Goal: Task Accomplishment & Management: Manage account settings

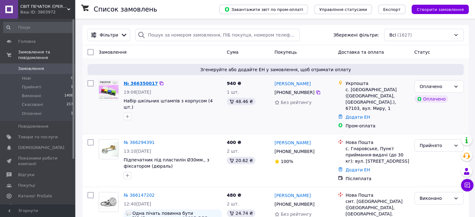
click at [134, 84] on link "№ 366350017" at bounding box center [141, 83] width 34 height 5
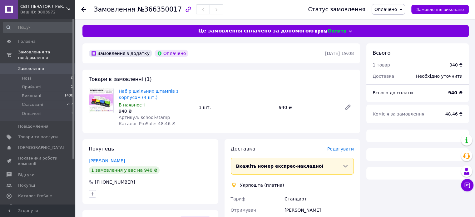
click at [397, 10] on span "Оплачено" at bounding box center [386, 9] width 23 height 5
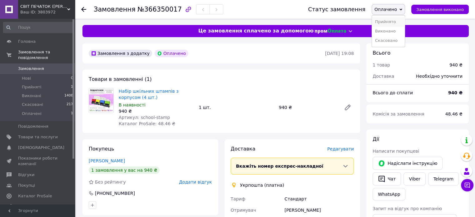
drag, startPoint x: 399, startPoint y: 22, endPoint x: 398, endPoint y: 25, distance: 4.1
click at [399, 22] on li "Прийнято" at bounding box center [388, 21] width 33 height 9
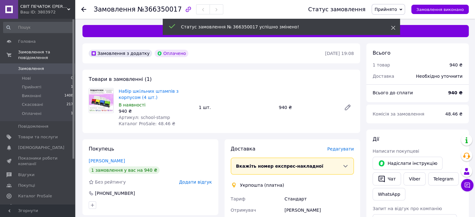
click at [394, 26] on icon at bounding box center [393, 28] width 4 height 4
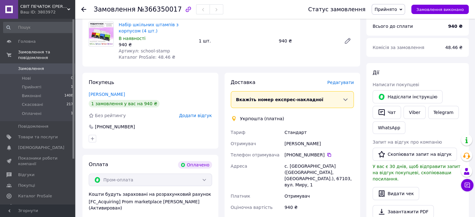
scroll to position [94, 0]
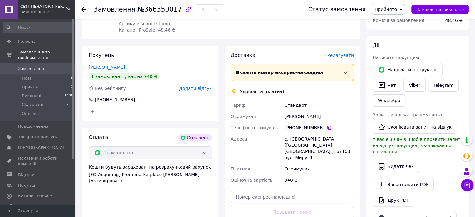
click at [310, 117] on div "[PERSON_NAME]" at bounding box center [320, 116] width 72 height 11
copy div "[PERSON_NAME]"
click at [327, 127] on icon at bounding box center [329, 127] width 5 height 5
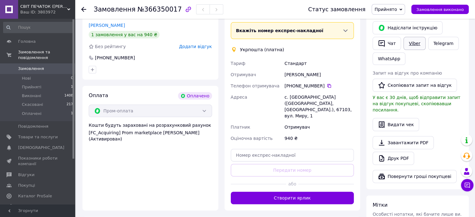
scroll to position [125, 0]
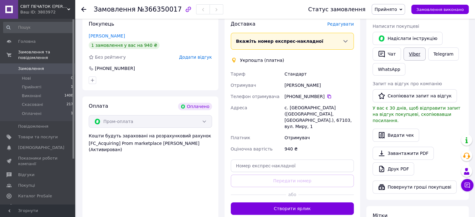
click at [413, 57] on link "Viber" at bounding box center [415, 54] width 22 height 13
click at [29, 66] on span "Замовлення" at bounding box center [31, 69] width 26 height 6
